Goal: Transaction & Acquisition: Purchase product/service

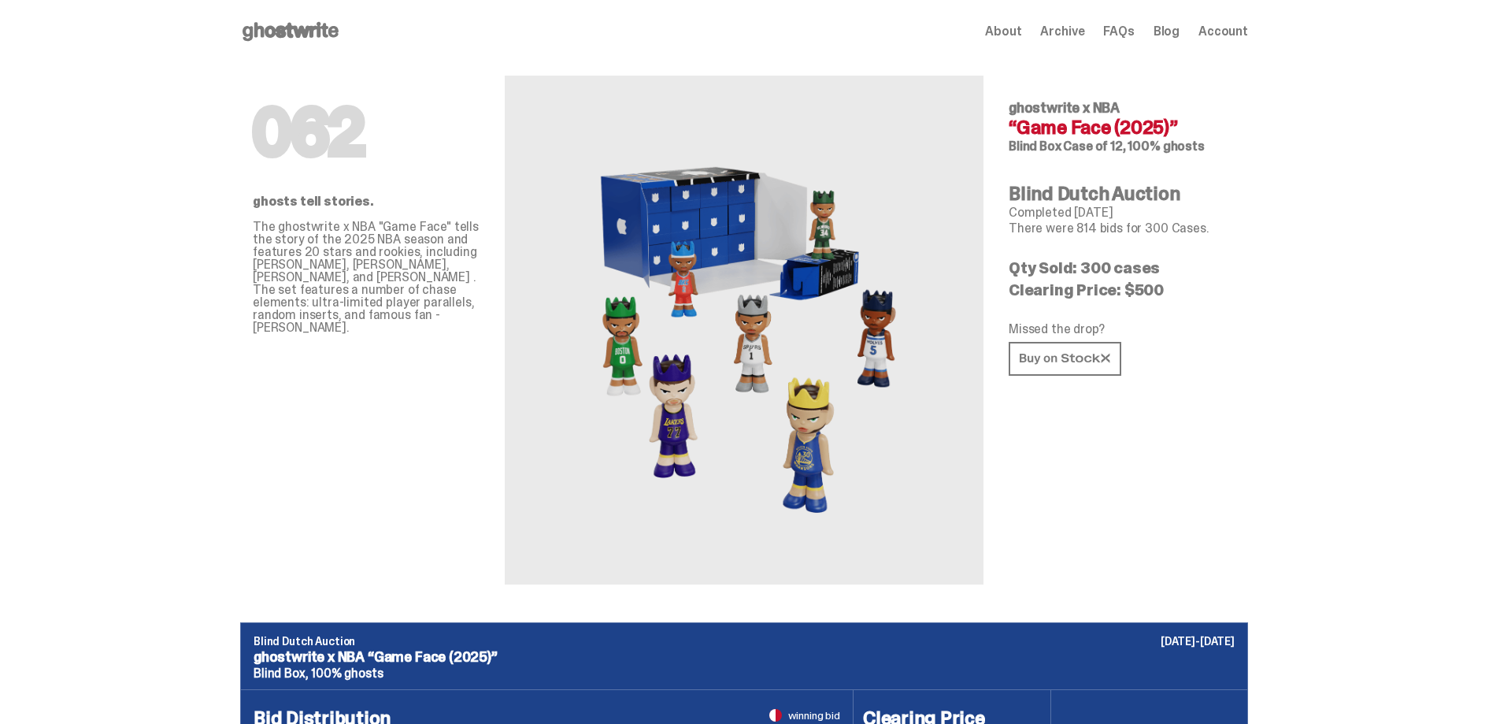
click at [313, 26] on use at bounding box center [291, 31] width 96 height 19
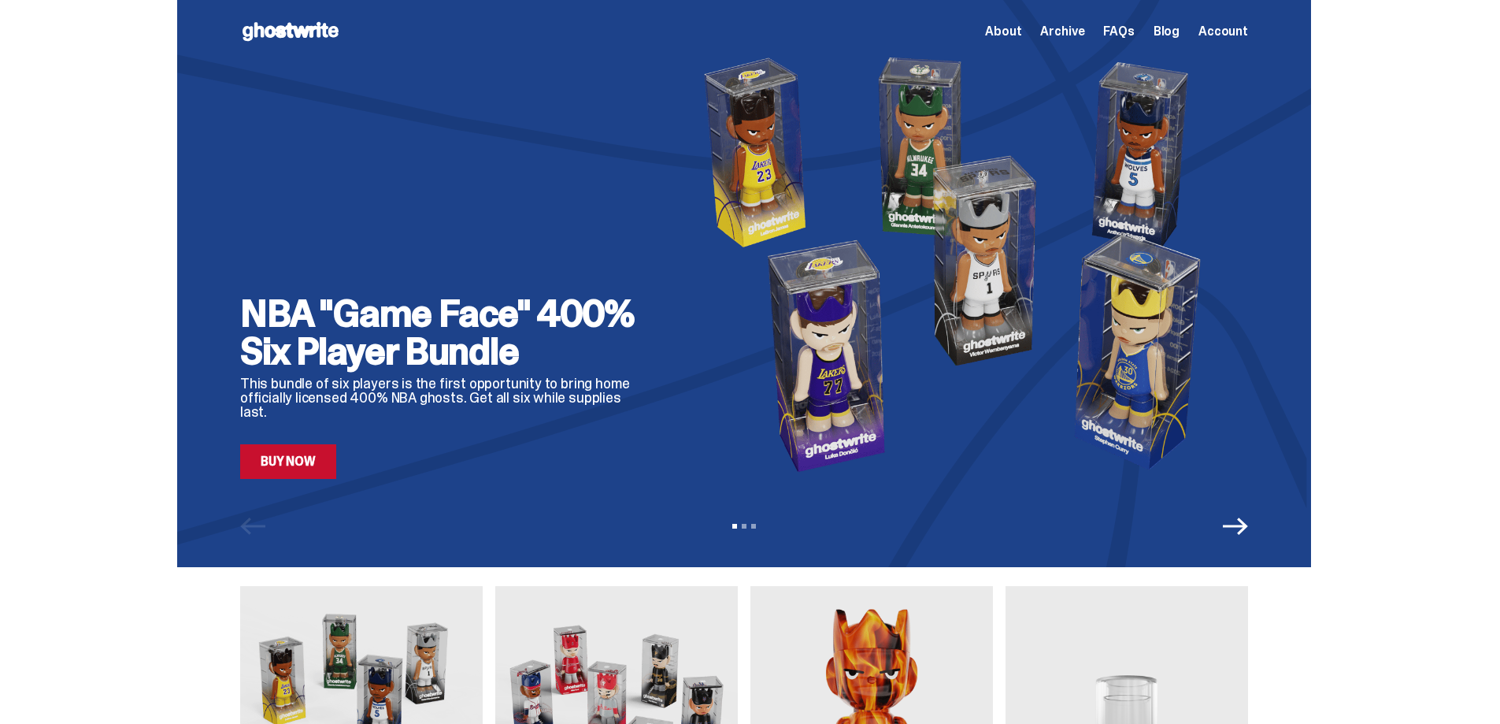
click at [1084, 33] on span "Archive" at bounding box center [1062, 31] width 44 height 13
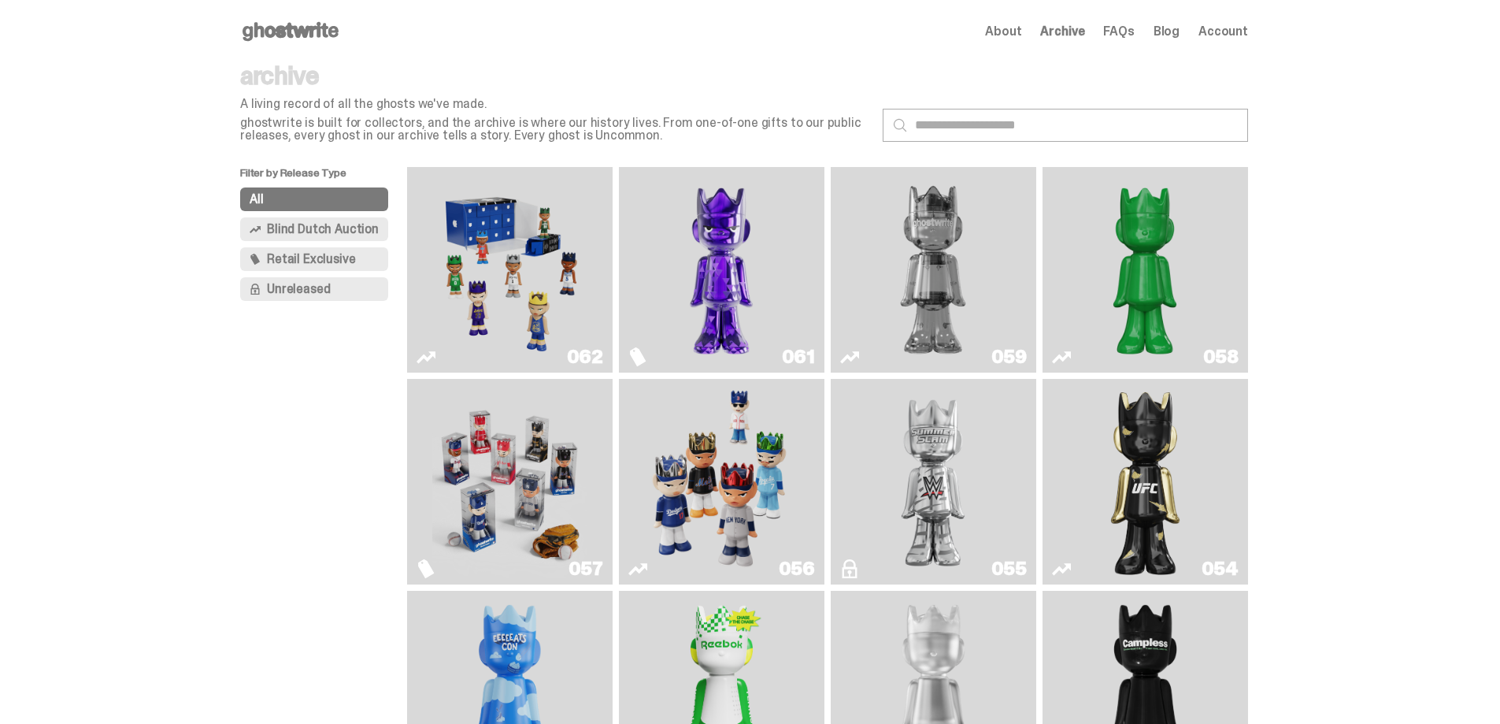
click at [514, 307] on img "Game Face (2025)" at bounding box center [509, 269] width 154 height 193
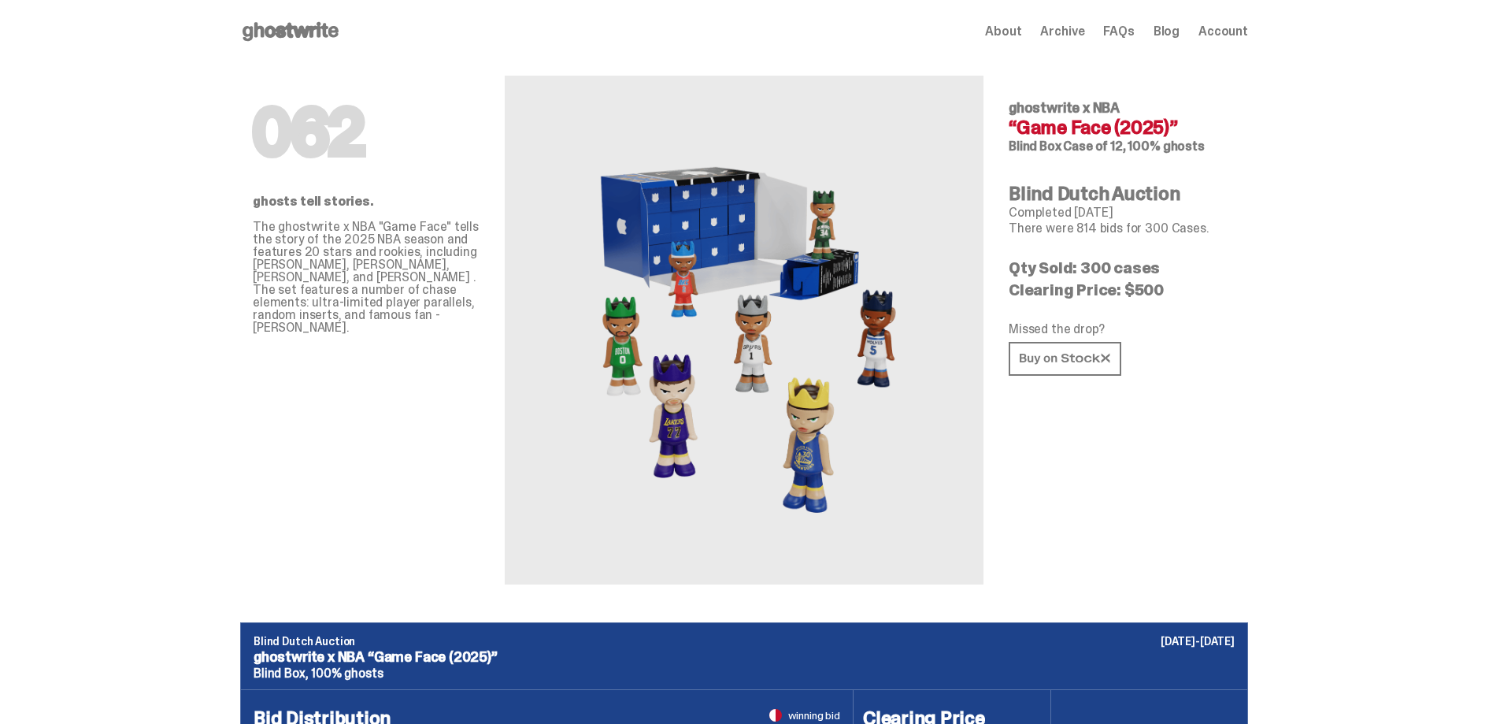
click at [1021, 28] on span "About" at bounding box center [1003, 31] width 36 height 13
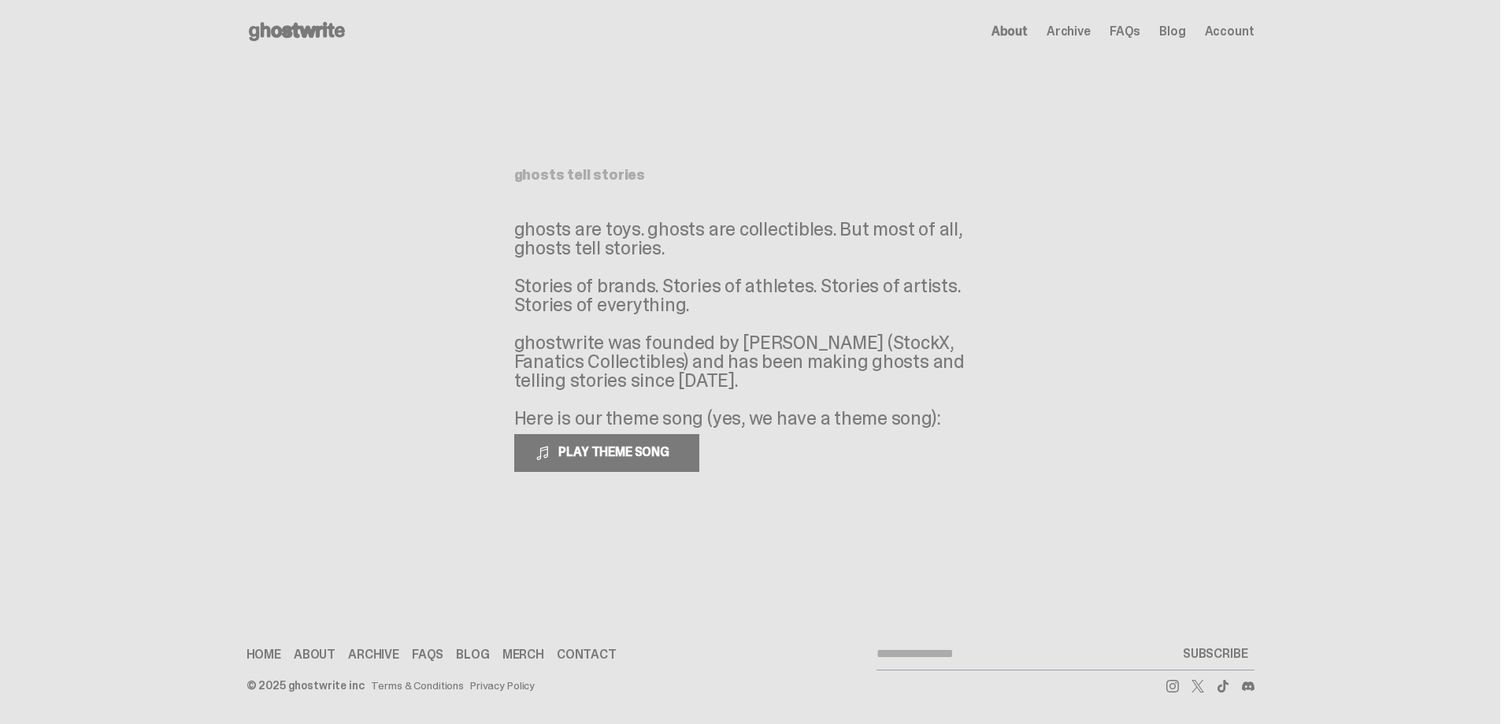
click at [1085, 28] on span "Archive" at bounding box center [1068, 31] width 44 height 13
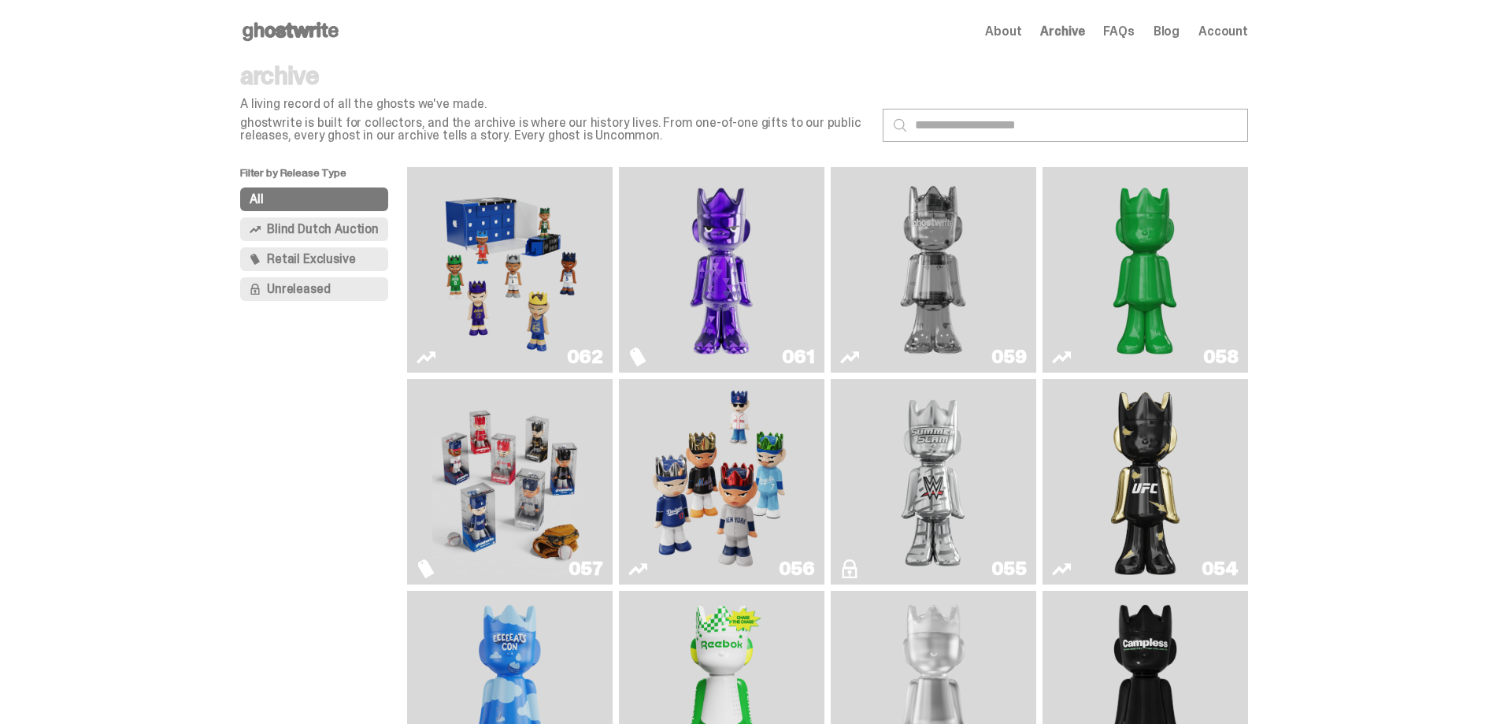
click at [309, 27] on use at bounding box center [291, 31] width 96 height 19
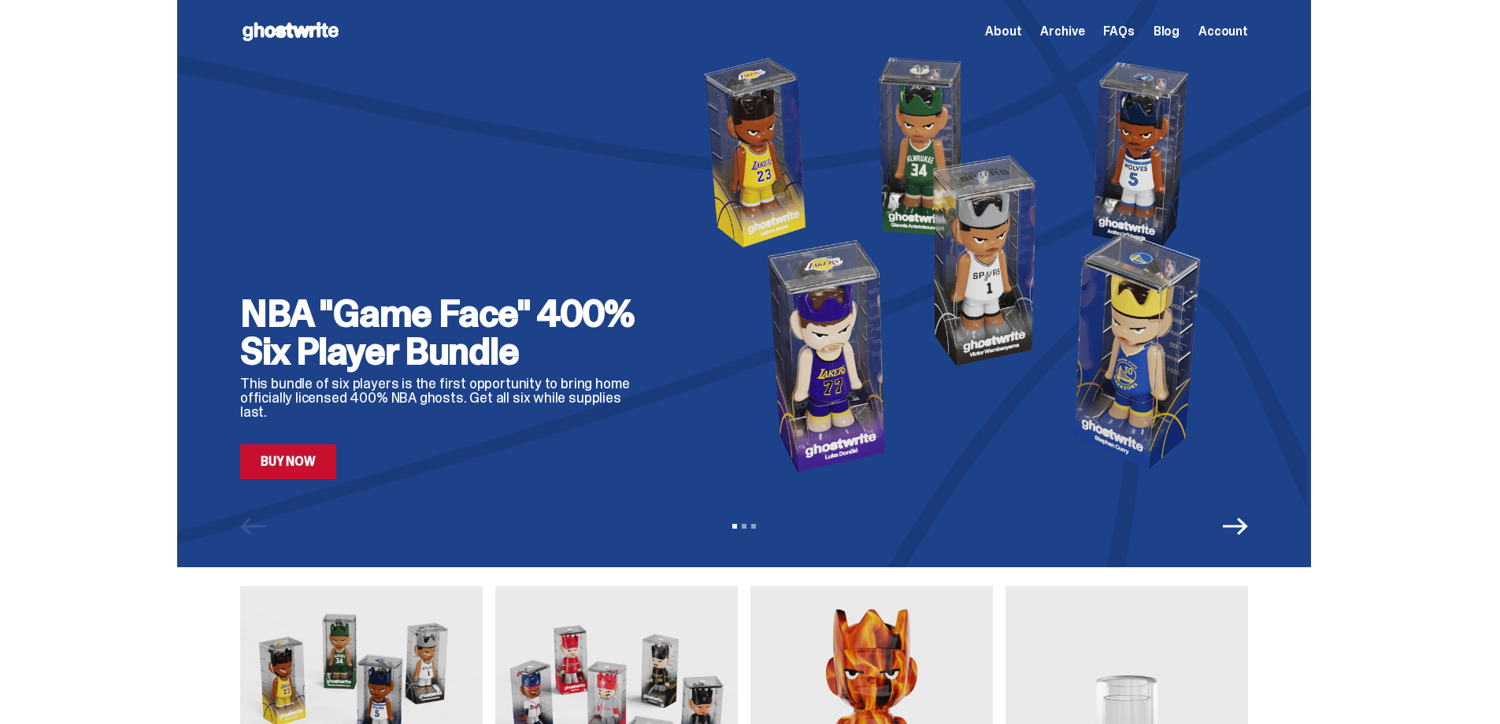
click at [847, 427] on img at bounding box center [961, 264] width 573 height 430
click at [297, 465] on link "Buy Now" at bounding box center [288, 461] width 96 height 35
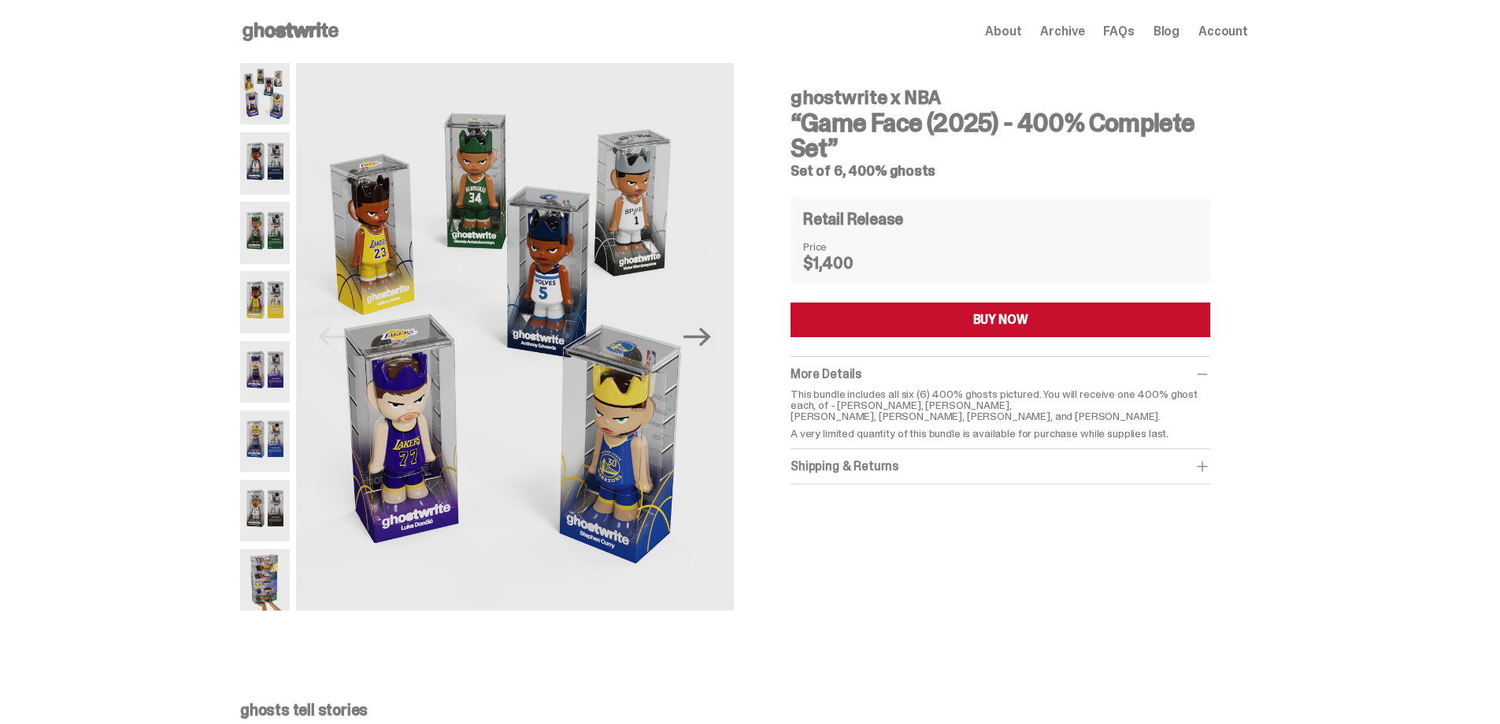
click at [284, 24] on icon at bounding box center [290, 31] width 101 height 25
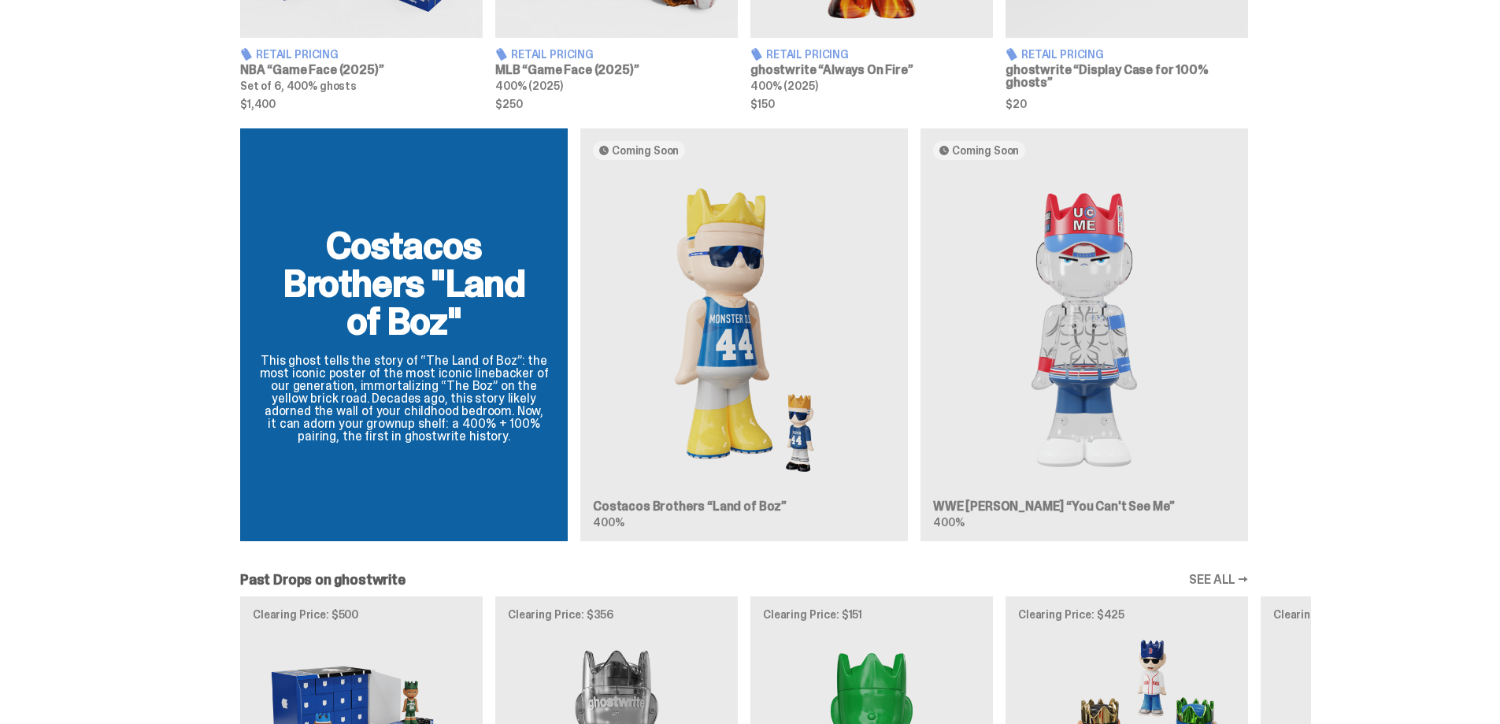
scroll to position [866, 0]
